Goal: Information Seeking & Learning: Learn about a topic

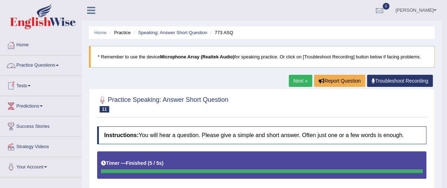
click at [58, 65] on span at bounding box center [57, 65] width 3 height 1
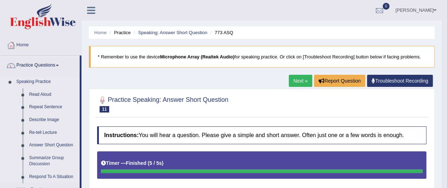
click at [58, 158] on link "Summarize Group Discussion" at bounding box center [53, 160] width 54 height 19
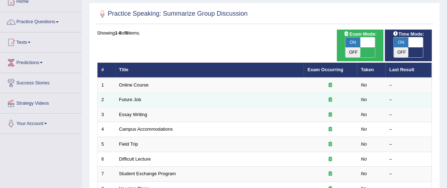
click at [148, 92] on td "Future Job" at bounding box center [209, 99] width 188 height 15
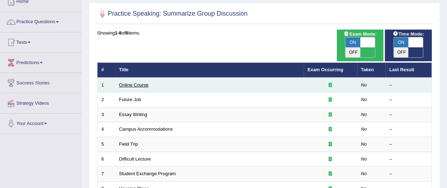
click at [142, 82] on link "Online Course" at bounding box center [134, 84] width 30 height 5
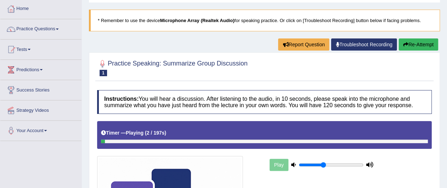
scroll to position [37, 0]
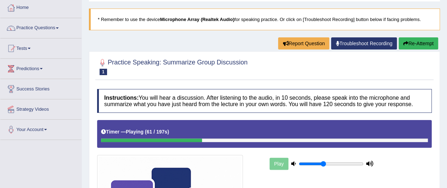
click at [279, 161] on div "Play" at bounding box center [321, 164] width 107 height 18
click at [424, 43] on button "Re-Attempt" at bounding box center [417, 43] width 39 height 12
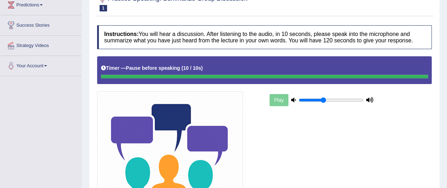
scroll to position [104, 0]
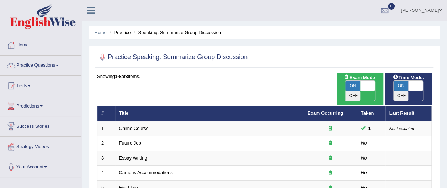
click at [132, 140] on link "Future Job" at bounding box center [130, 142] width 22 height 5
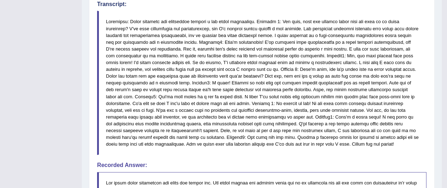
scroll to position [341, 0]
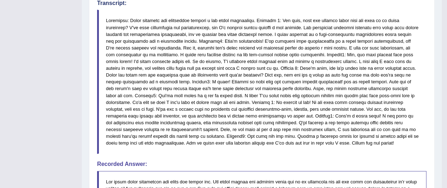
drag, startPoint x: 106, startPoint y: 18, endPoint x: 142, endPoint y: 41, distance: 43.2
click at [141, 42] on blockquote at bounding box center [261, 82] width 329 height 144
drag, startPoint x: 142, startPoint y: 29, endPoint x: 168, endPoint y: 97, distance: 73.2
click at [153, 95] on blockquote at bounding box center [261, 82] width 329 height 144
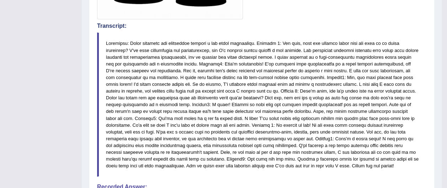
scroll to position [0, 0]
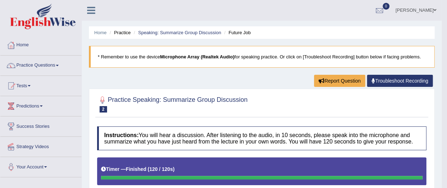
click at [59, 65] on span at bounding box center [57, 65] width 3 height 1
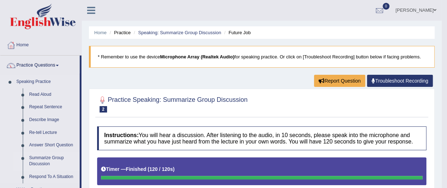
click at [43, 162] on link "Summarize Group Discussion" at bounding box center [53, 160] width 54 height 19
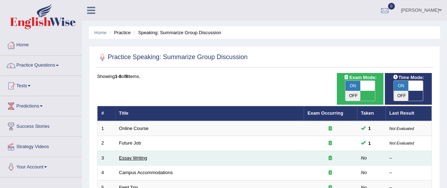
click at [141, 155] on link "Essay Writing" at bounding box center [133, 157] width 28 height 5
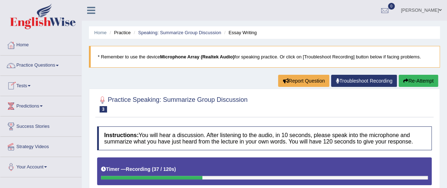
click at [422, 79] on button "Re-Attempt" at bounding box center [417, 81] width 39 height 12
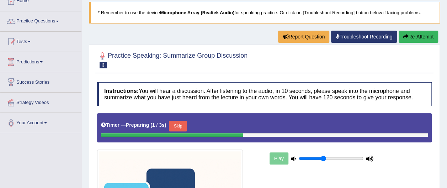
scroll to position [45, 0]
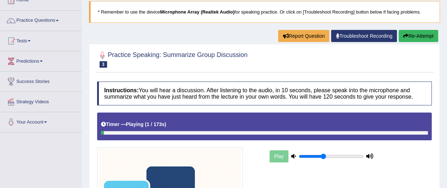
click at [278, 131] on div at bounding box center [264, 133] width 327 height 4
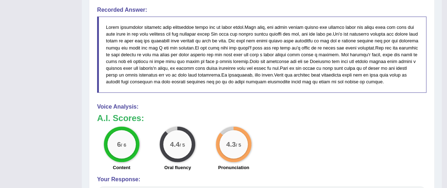
scroll to position [506, 0]
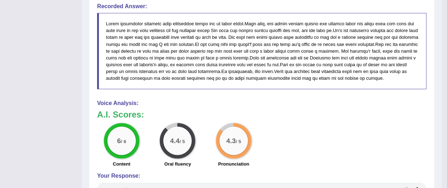
drag, startPoint x: 423, startPoint y: 1, endPoint x: 280, endPoint y: 102, distance: 175.2
click at [280, 102] on div "Voice Analysis: A.I. Scores: 6 / 6 Content 4.4 / 5 Oral fluency 4.3 / 5 Pronunc…" at bounding box center [261, 149] width 329 height 98
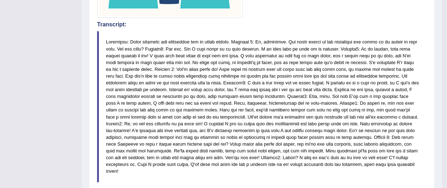
scroll to position [0, 0]
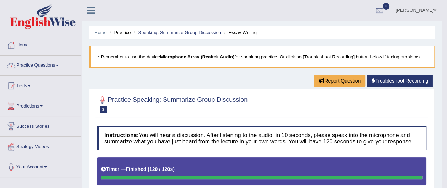
click at [60, 64] on link "Practice Questions" at bounding box center [40, 64] width 81 height 18
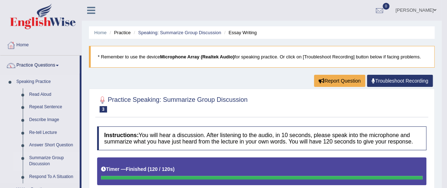
click at [52, 160] on link "Summarize Group Discussion" at bounding box center [53, 160] width 54 height 19
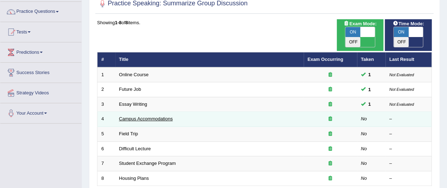
scroll to position [54, 0]
click at [135, 116] on link "Campus Accommodations" at bounding box center [146, 118] width 54 height 5
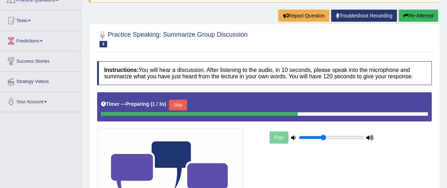
scroll to position [71, 0]
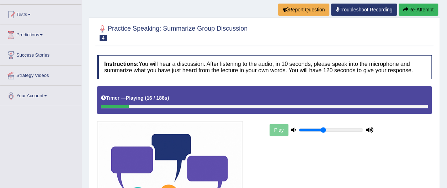
click at [427, 9] on button "Re-Attempt" at bounding box center [417, 10] width 39 height 12
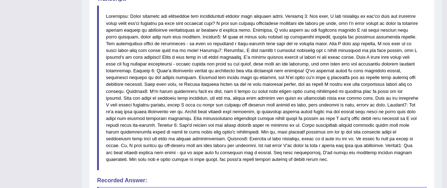
scroll to position [349, 0]
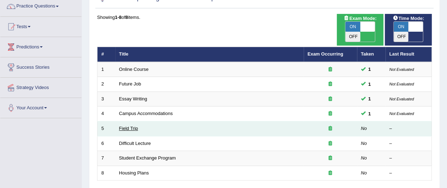
click at [131, 125] on link "Field Trip" at bounding box center [128, 127] width 19 height 5
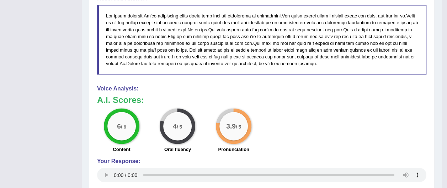
scroll to position [522, 0]
